Goal: Task Accomplishment & Management: Use online tool/utility

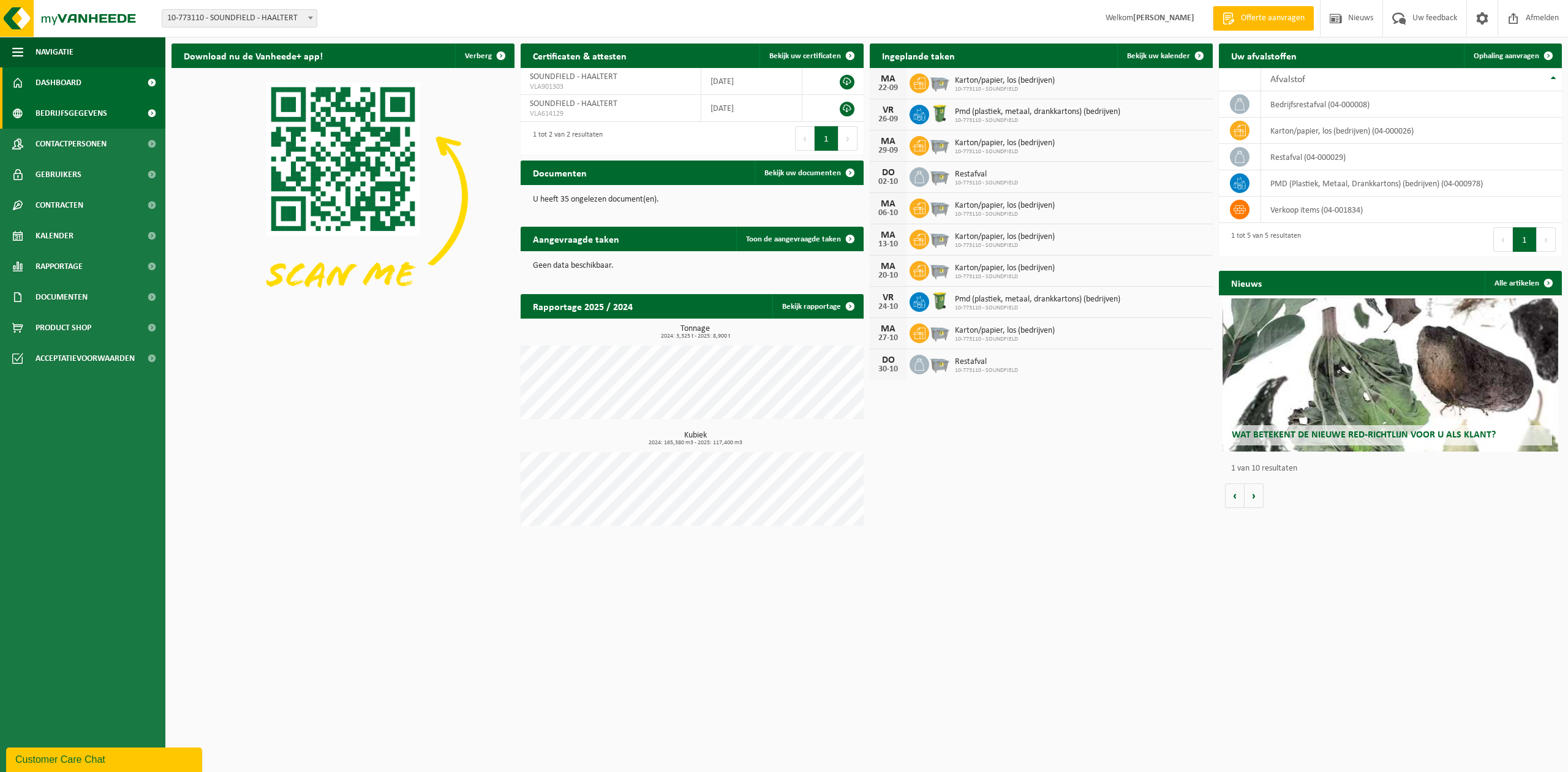
click at [54, 118] on span "Bedrijfsgegevens" at bounding box center [71, 113] width 72 height 31
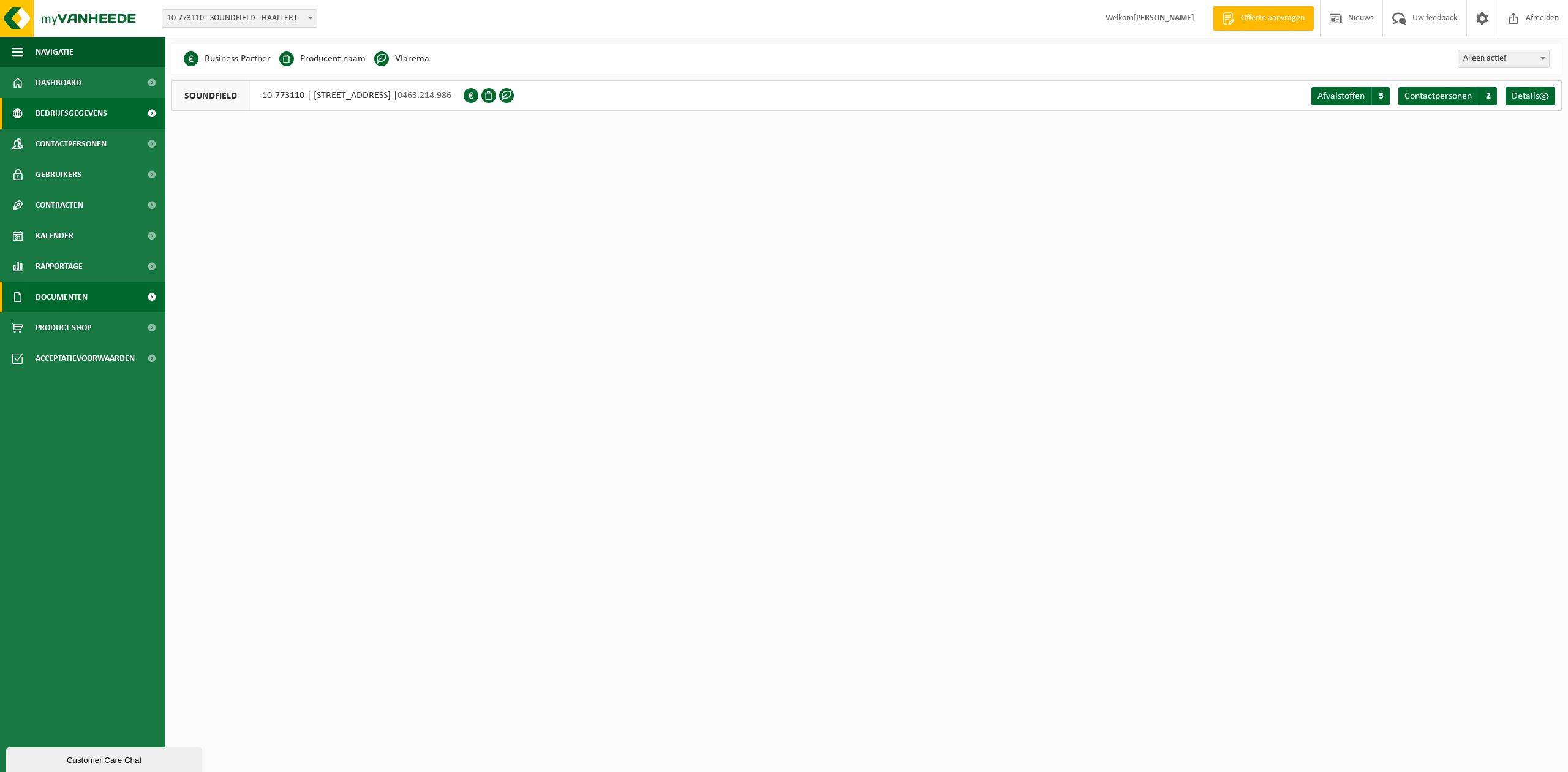
click at [56, 294] on span "Documenten" at bounding box center [61, 297] width 52 height 31
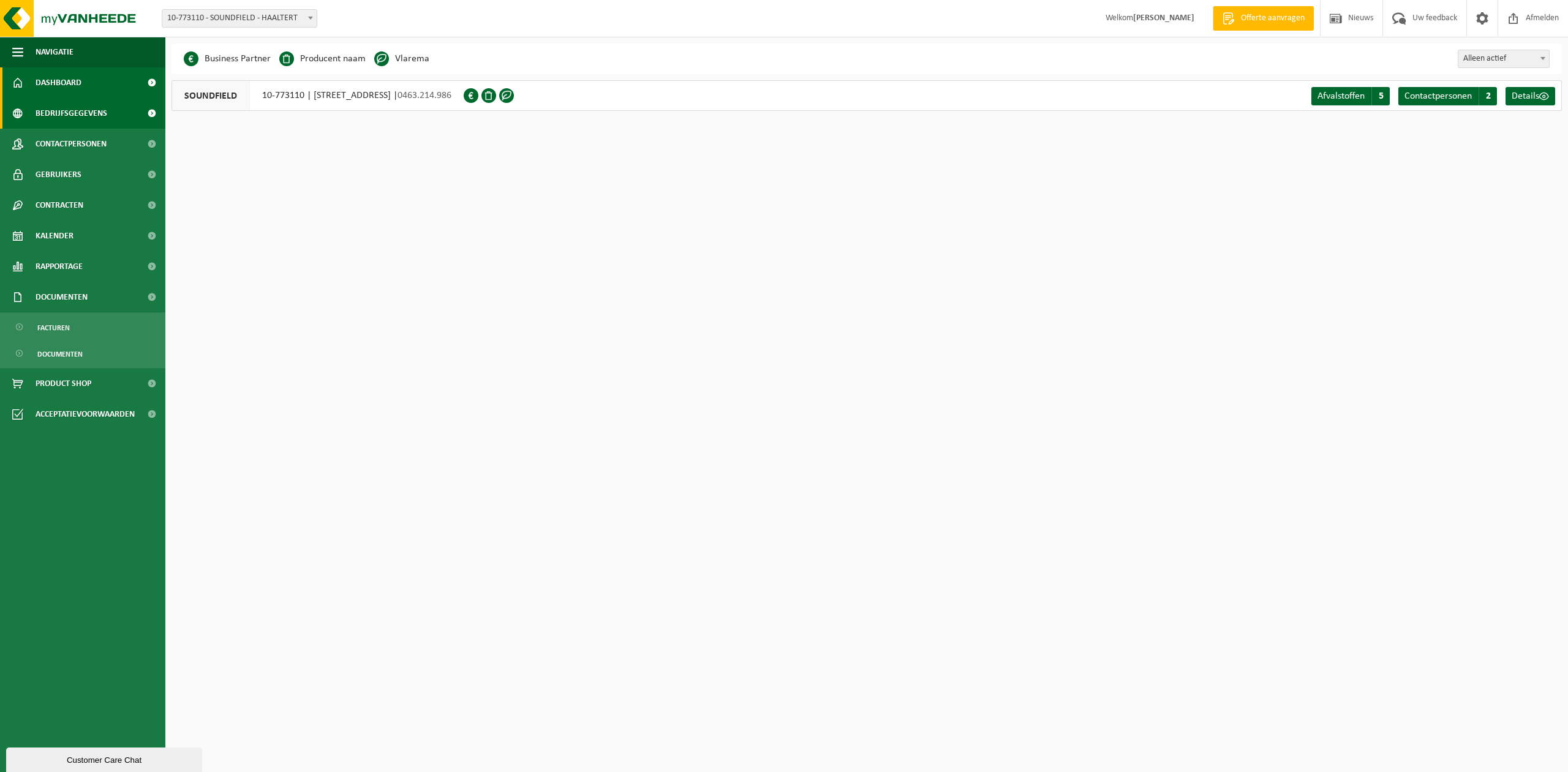
click at [76, 81] on span "Dashboard" at bounding box center [58, 83] width 46 height 31
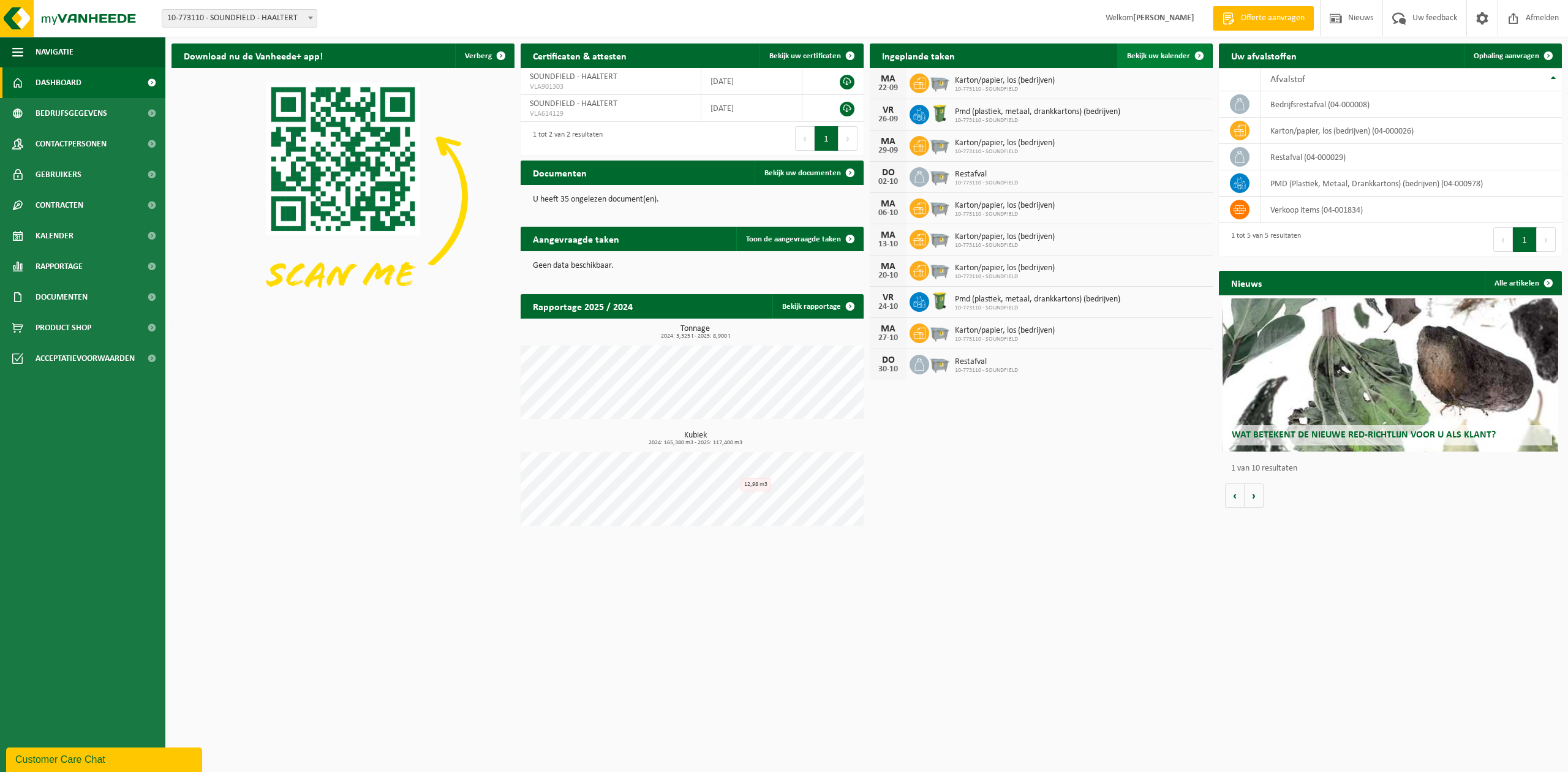
click at [1162, 54] on span "Bekijk uw kalender" at bounding box center [1159, 56] width 63 height 8
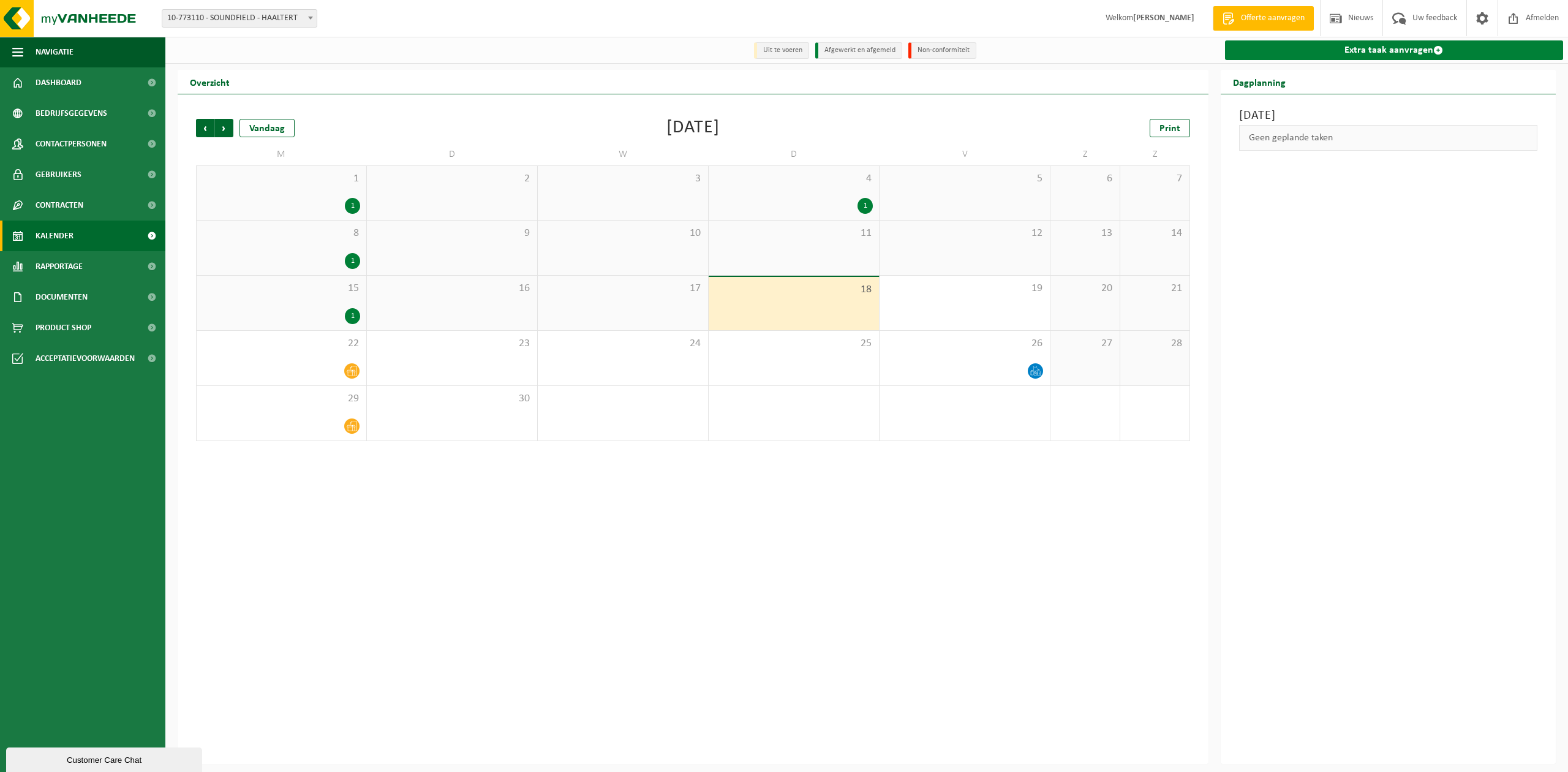
click at [1368, 49] on link "Extra taak aanvragen" at bounding box center [1394, 50] width 339 height 20
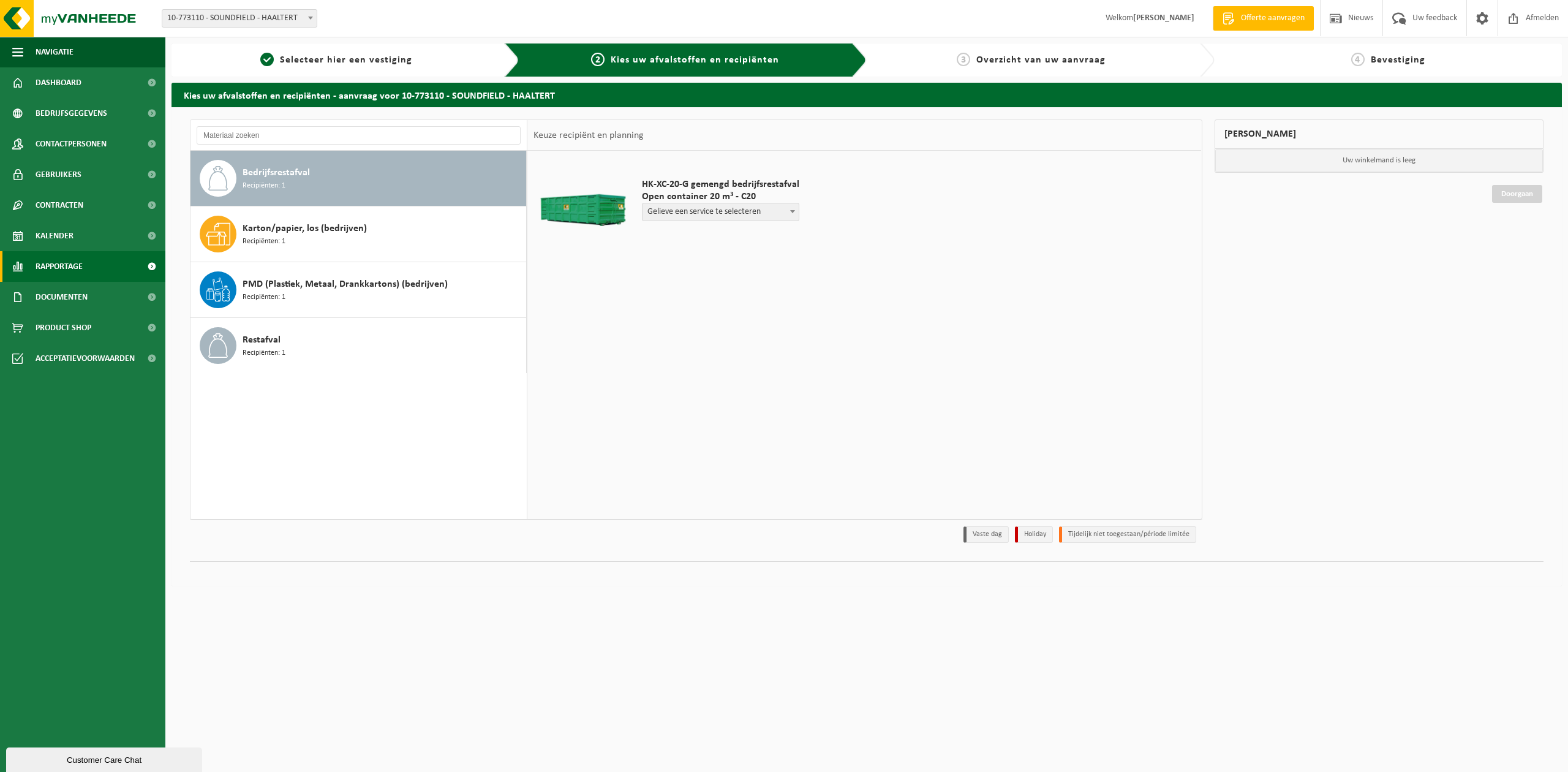
click at [81, 269] on span "Rapportage" at bounding box center [59, 266] width 47 height 31
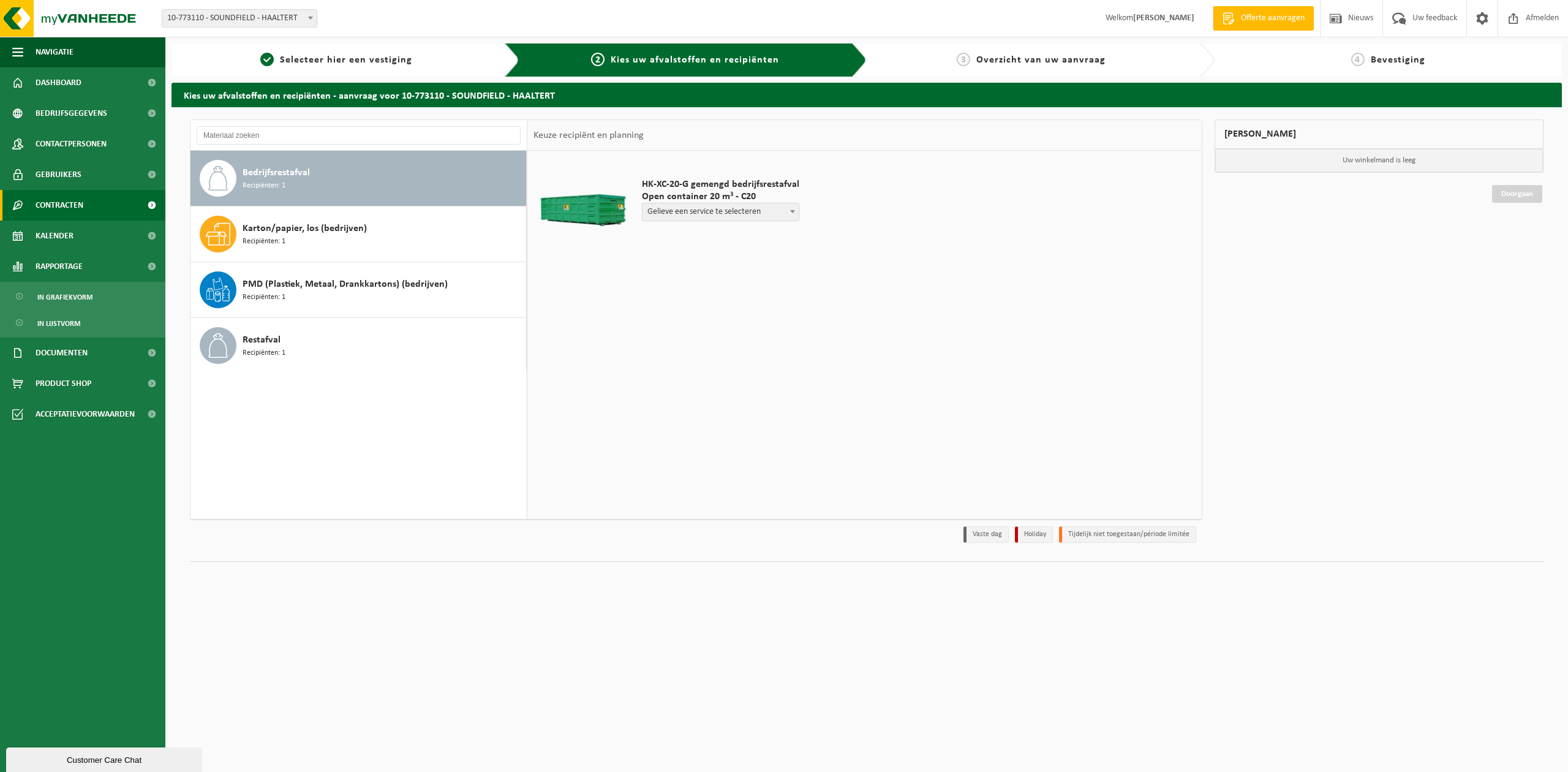
click at [69, 202] on span "Contracten" at bounding box center [59, 205] width 48 height 31
